Goal: Information Seeking & Learning: Learn about a topic

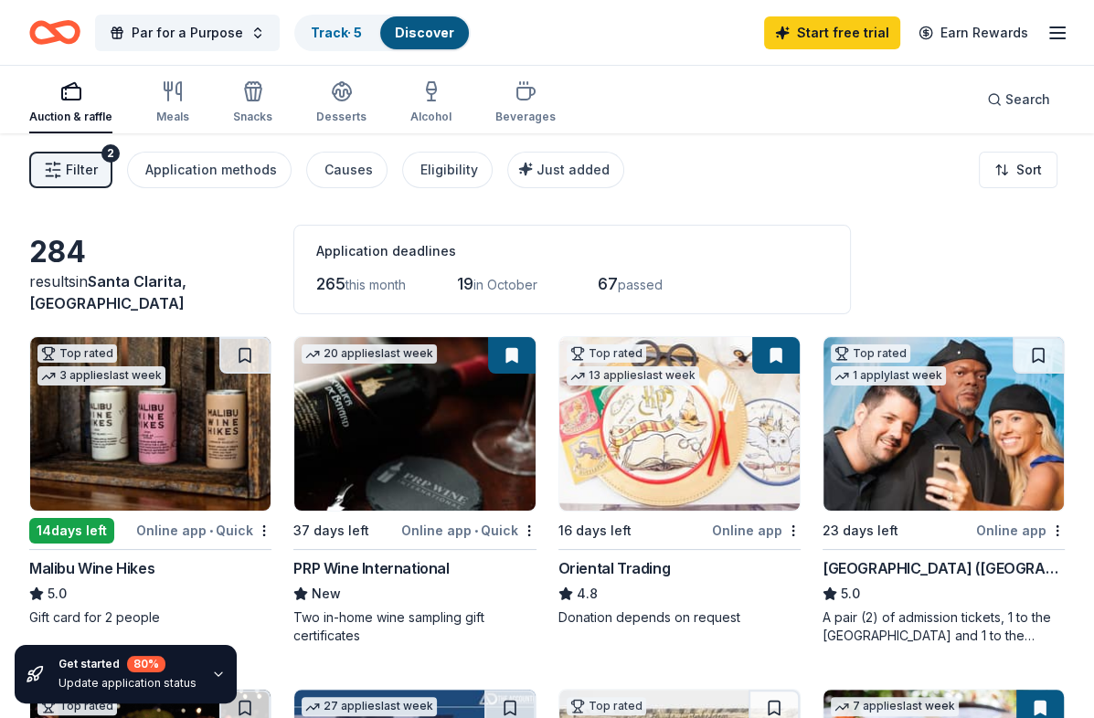
click at [365, 313] on div "Application deadlines 265 this month 19 in October 67 passed" at bounding box center [571, 270] width 557 height 90
click at [427, 96] on icon "button" at bounding box center [431, 91] width 22 height 22
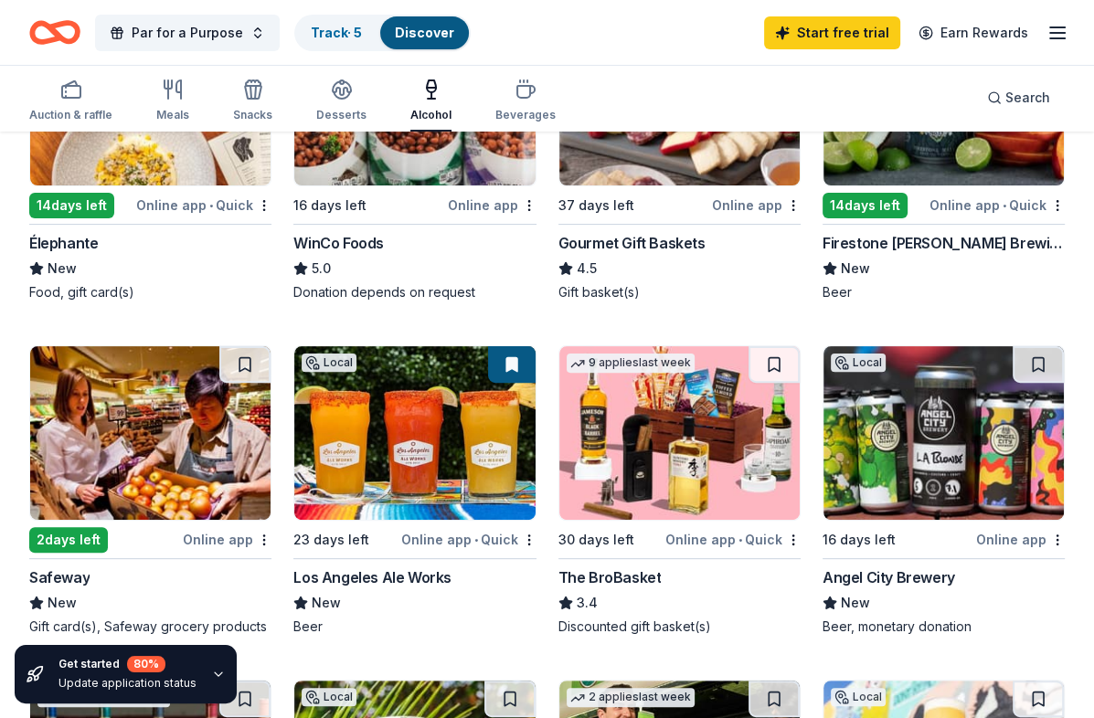
scroll to position [372, 0]
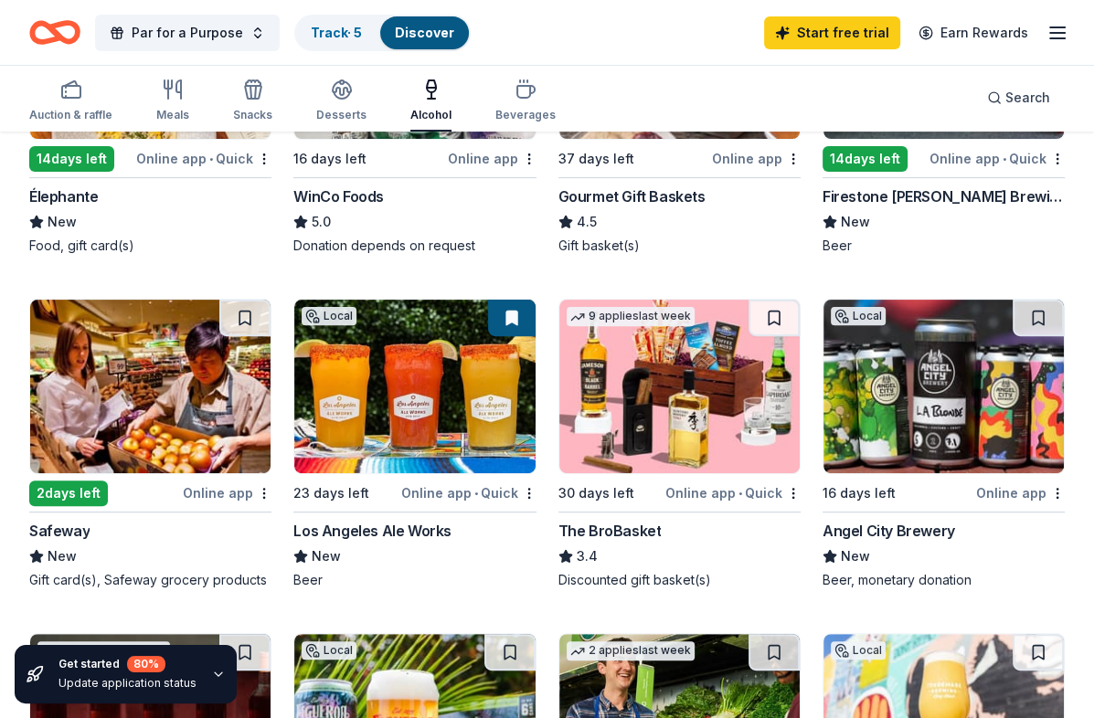
click at [642, 393] on img at bounding box center [679, 387] width 240 height 174
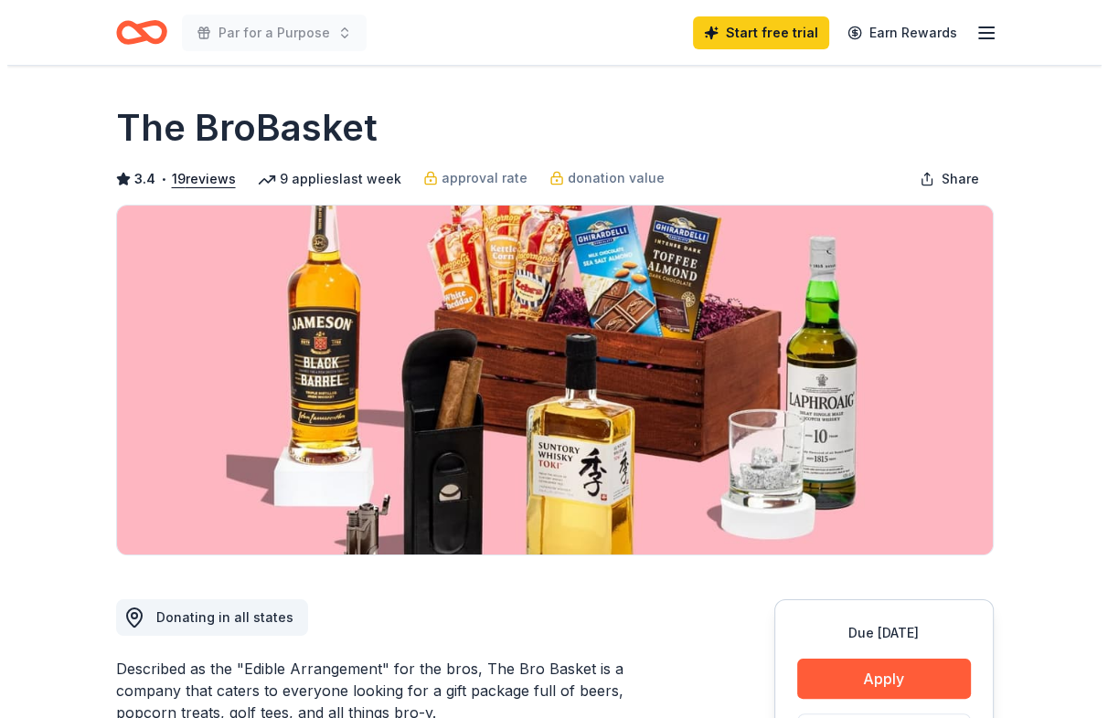
scroll to position [2, 0]
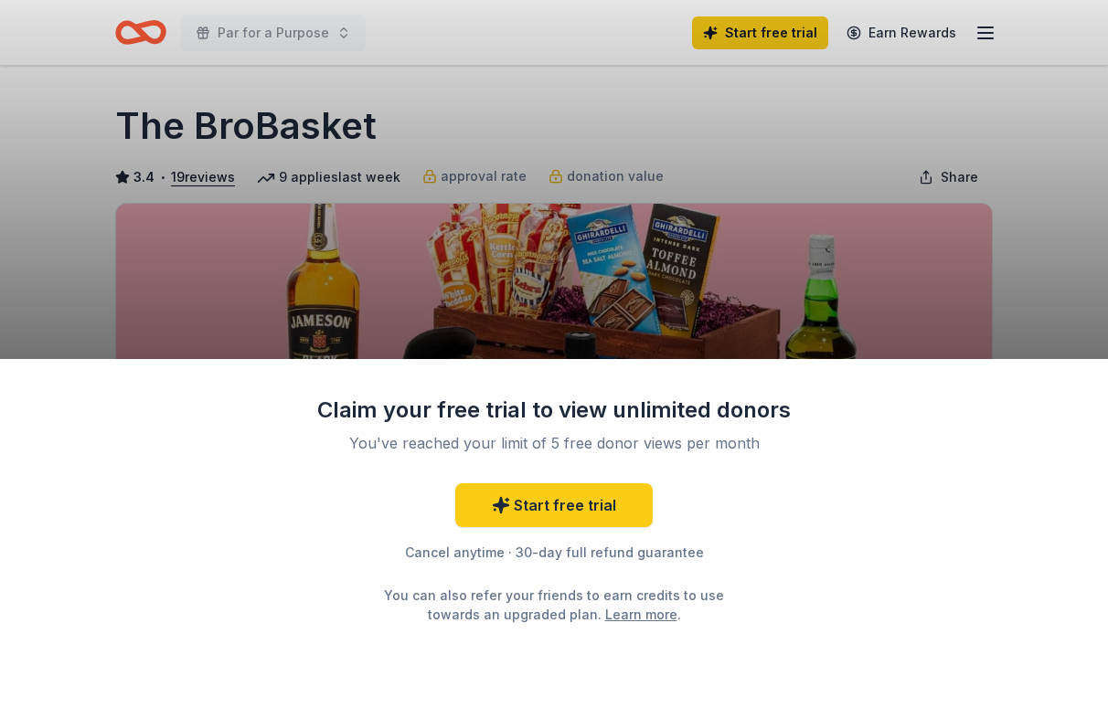
click at [1040, 207] on div "Claim your free trial to view unlimited donors You've reached your limit of 5 f…" at bounding box center [554, 359] width 1108 height 718
